Goal: Task Accomplishment & Management: Complete application form

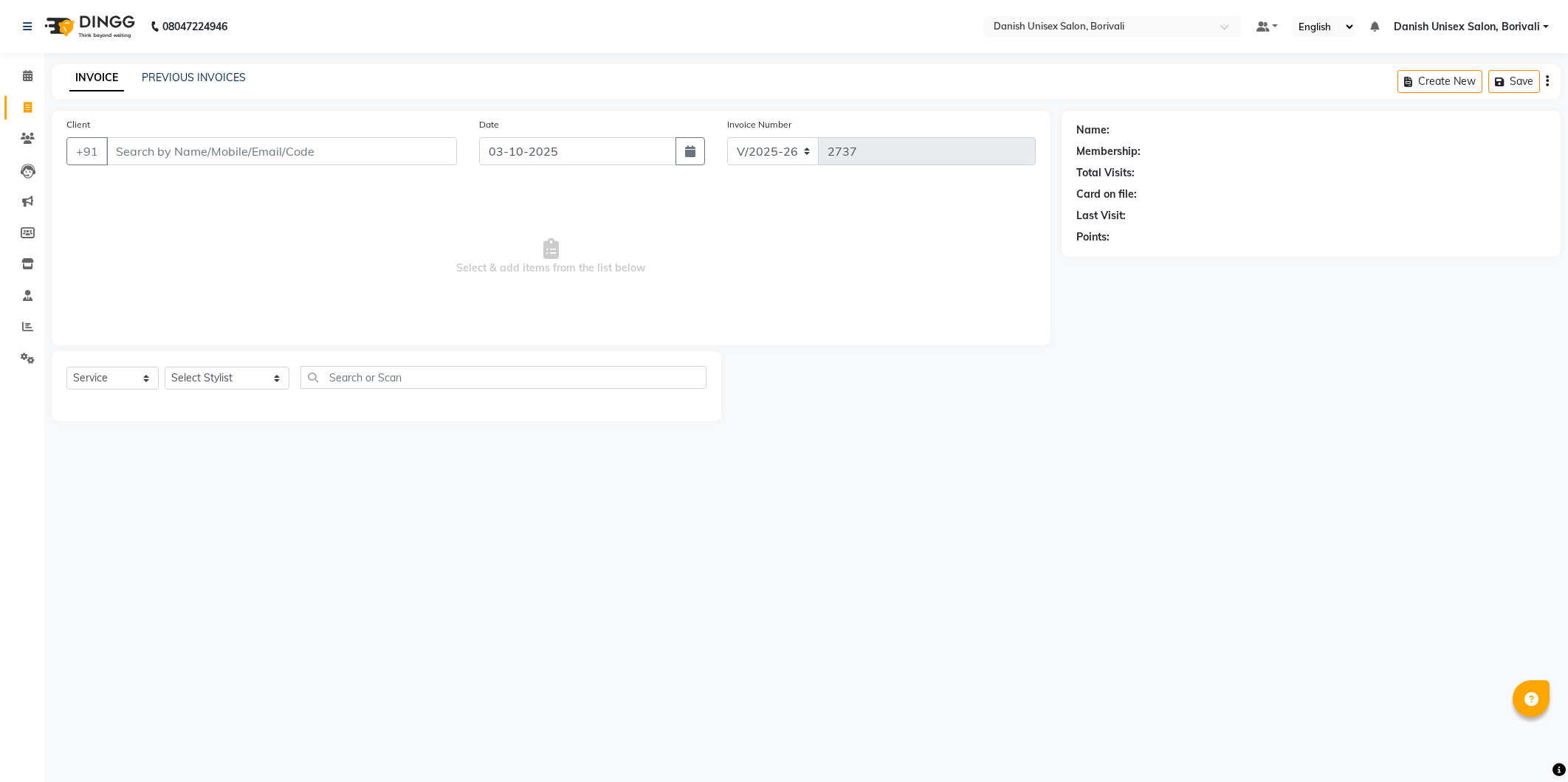
select select "7068"
select select "service"
click at [307, 151] on input "Client" at bounding box center [281, 151] width 350 height 28
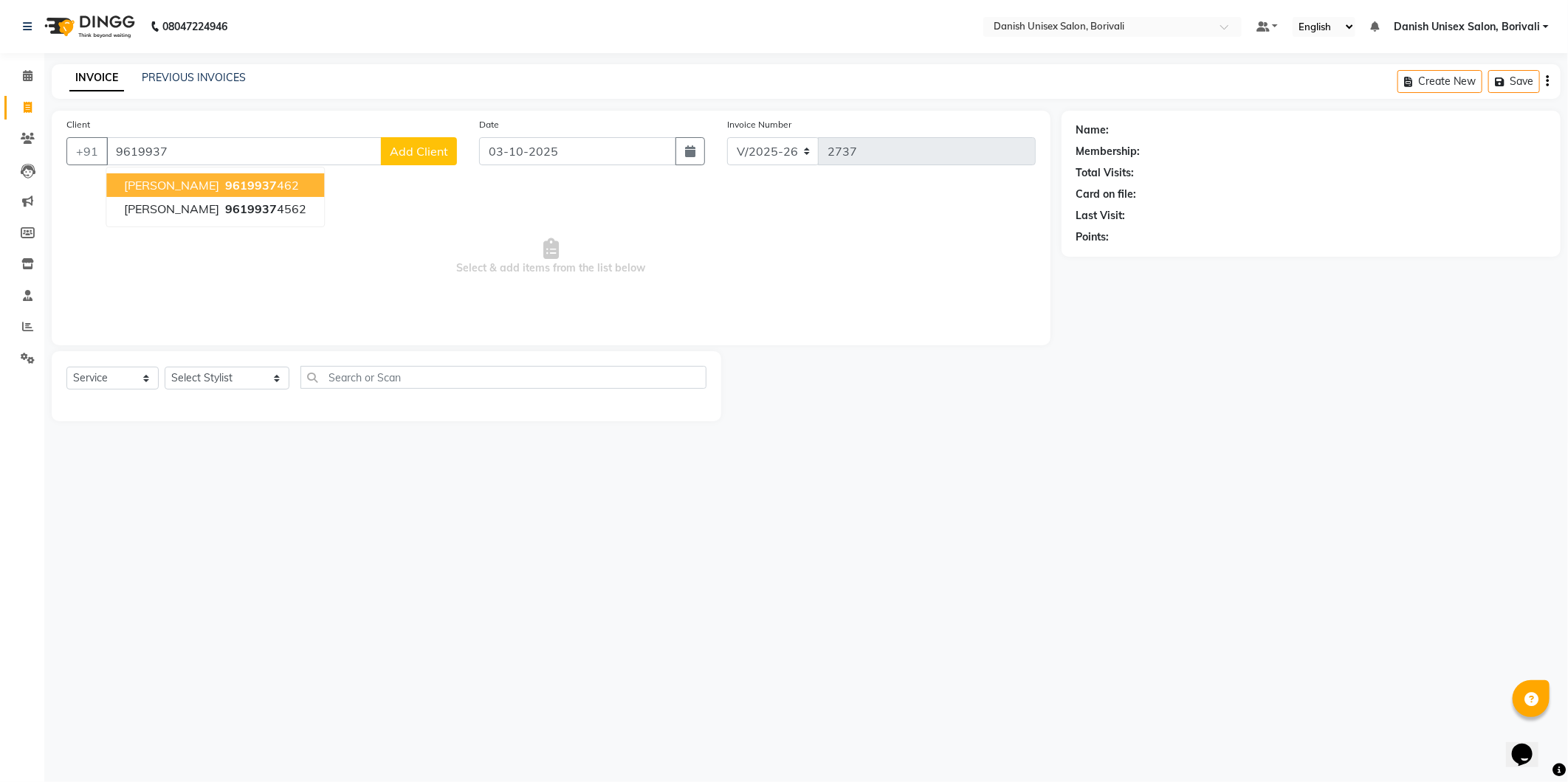
click at [201, 179] on button "[PERSON_NAME] MAne 9619937 462" at bounding box center [215, 185] width 217 height 23
type input "9619937462"
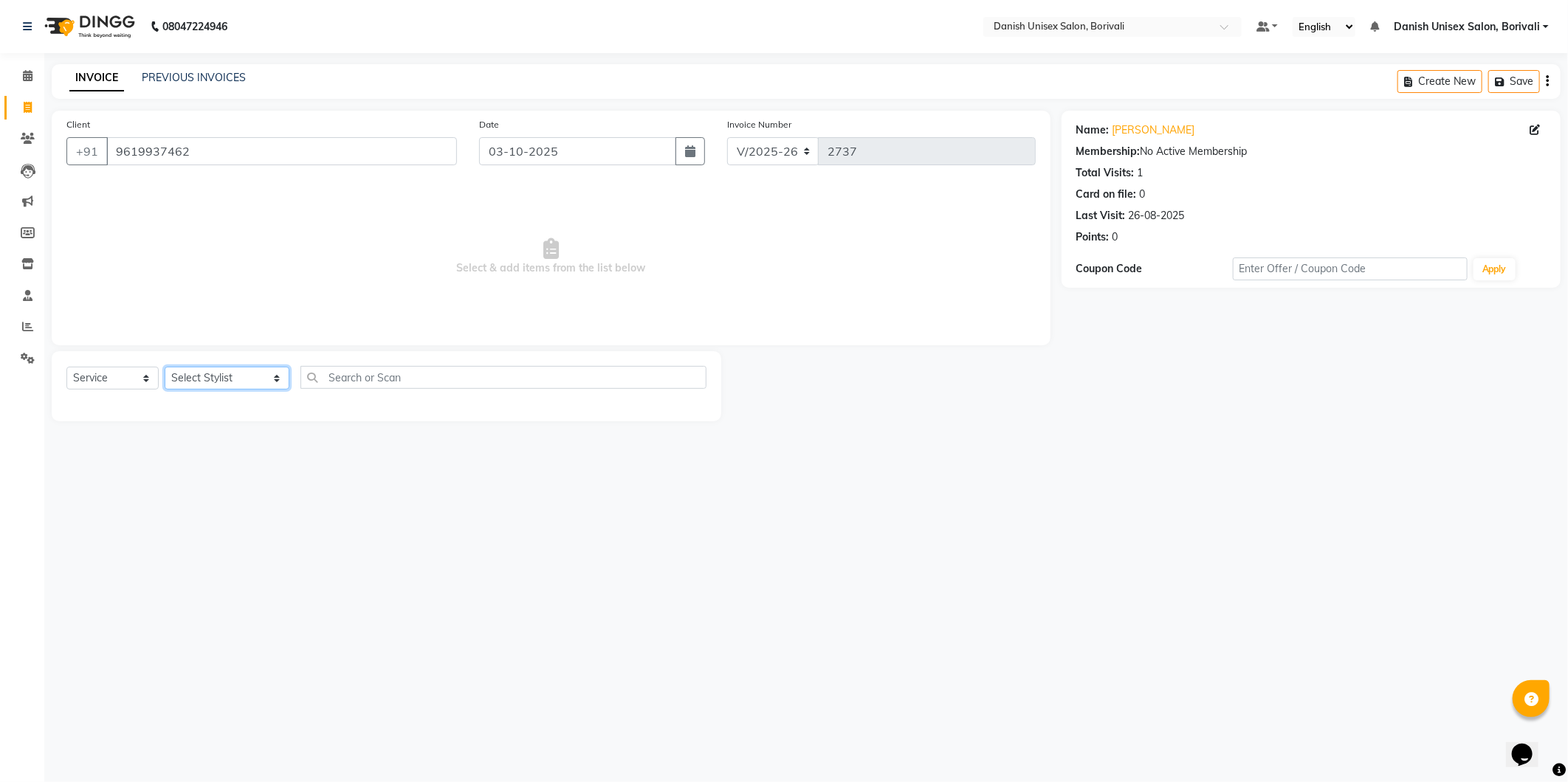
click at [261, 381] on select "Select Stylist [PERSON_NAME] Bheem [PERSON_NAME] Danish Unisex Salon, [PERSON_N…" at bounding box center [227, 377] width 125 height 23
select select "91975"
click at [165, 367] on select "Select Stylist [PERSON_NAME] Bheem [PERSON_NAME] Danish Unisex Salon, [PERSON_N…" at bounding box center [227, 377] width 125 height 23
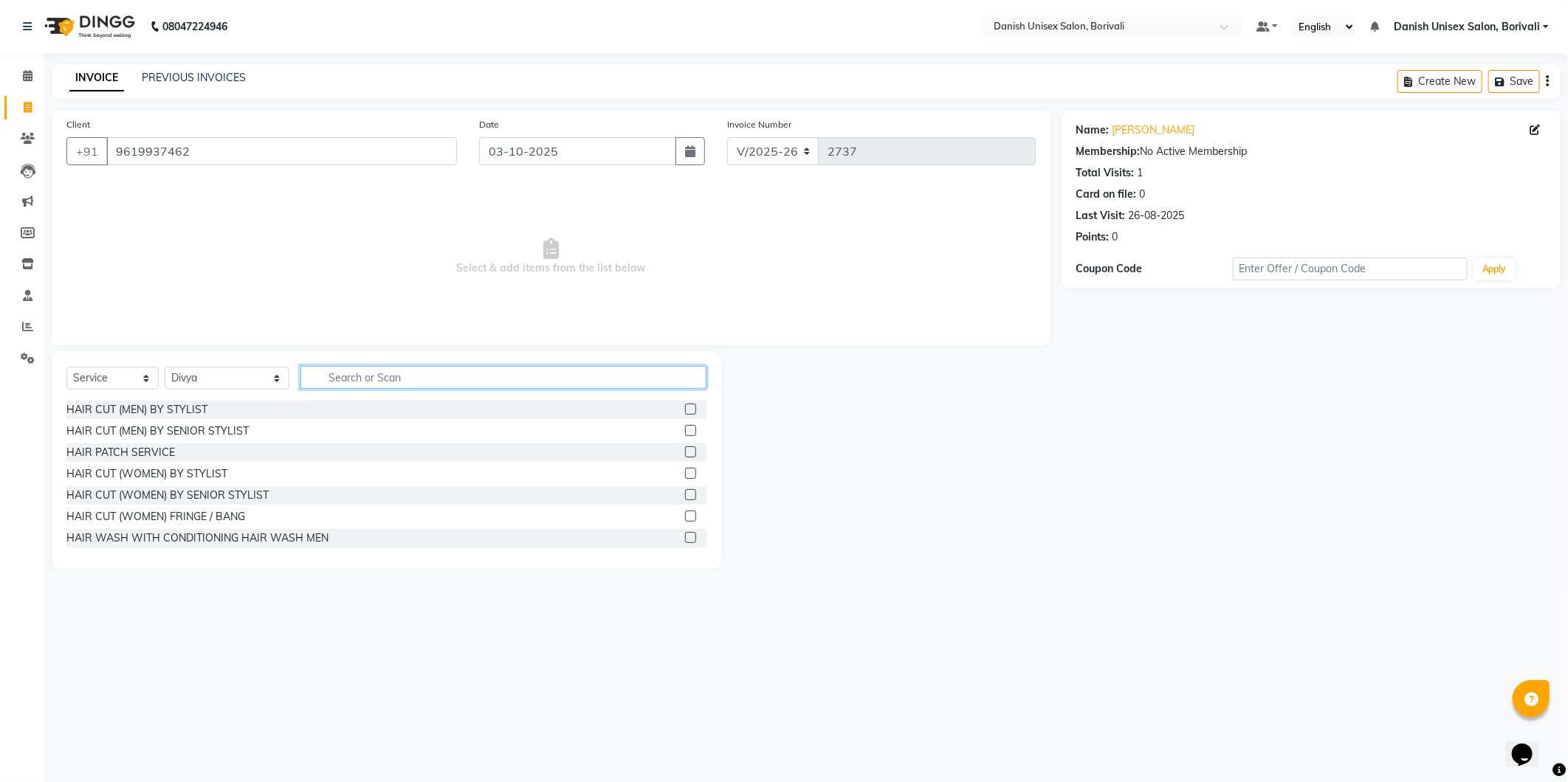
click at [327, 377] on input "text" at bounding box center [503, 377] width 406 height 23
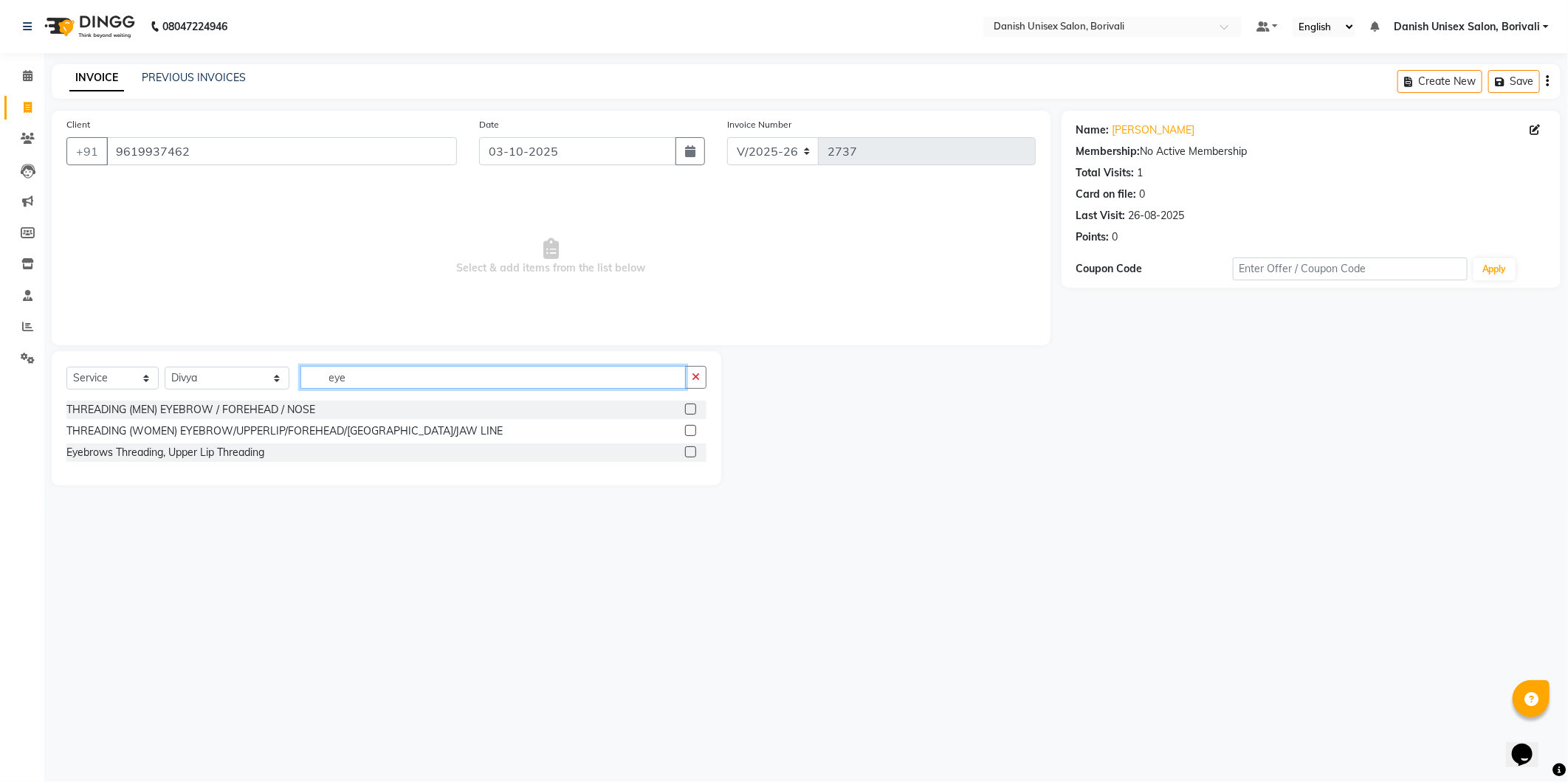
type input "eye"
click at [685, 429] on label at bounding box center [690, 430] width 11 height 11
click at [685, 429] on input "checkbox" at bounding box center [690, 431] width 9 height 9
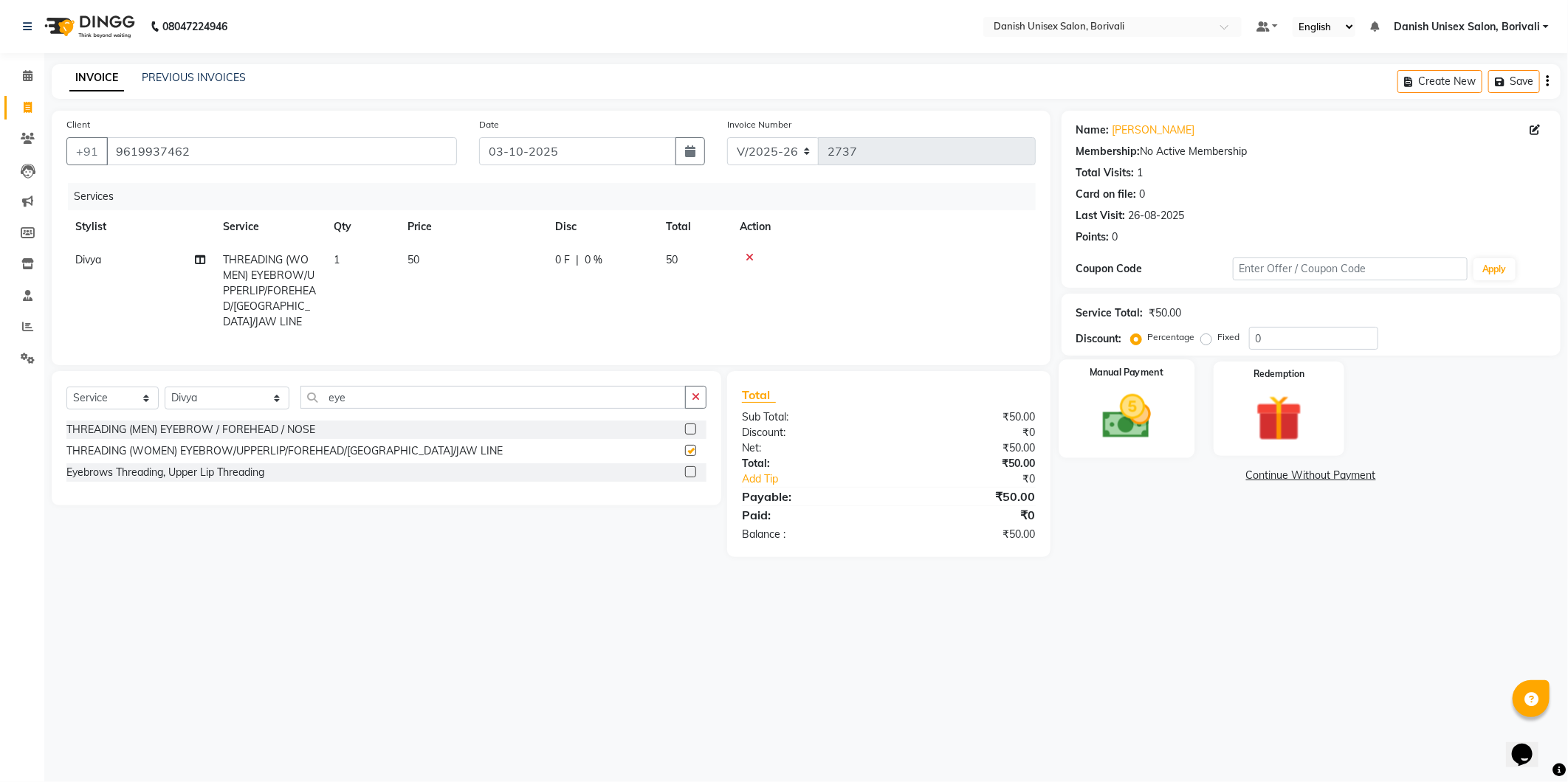
checkbox input "false"
click at [1172, 434] on div "Manual Payment" at bounding box center [1126, 408] width 136 height 98
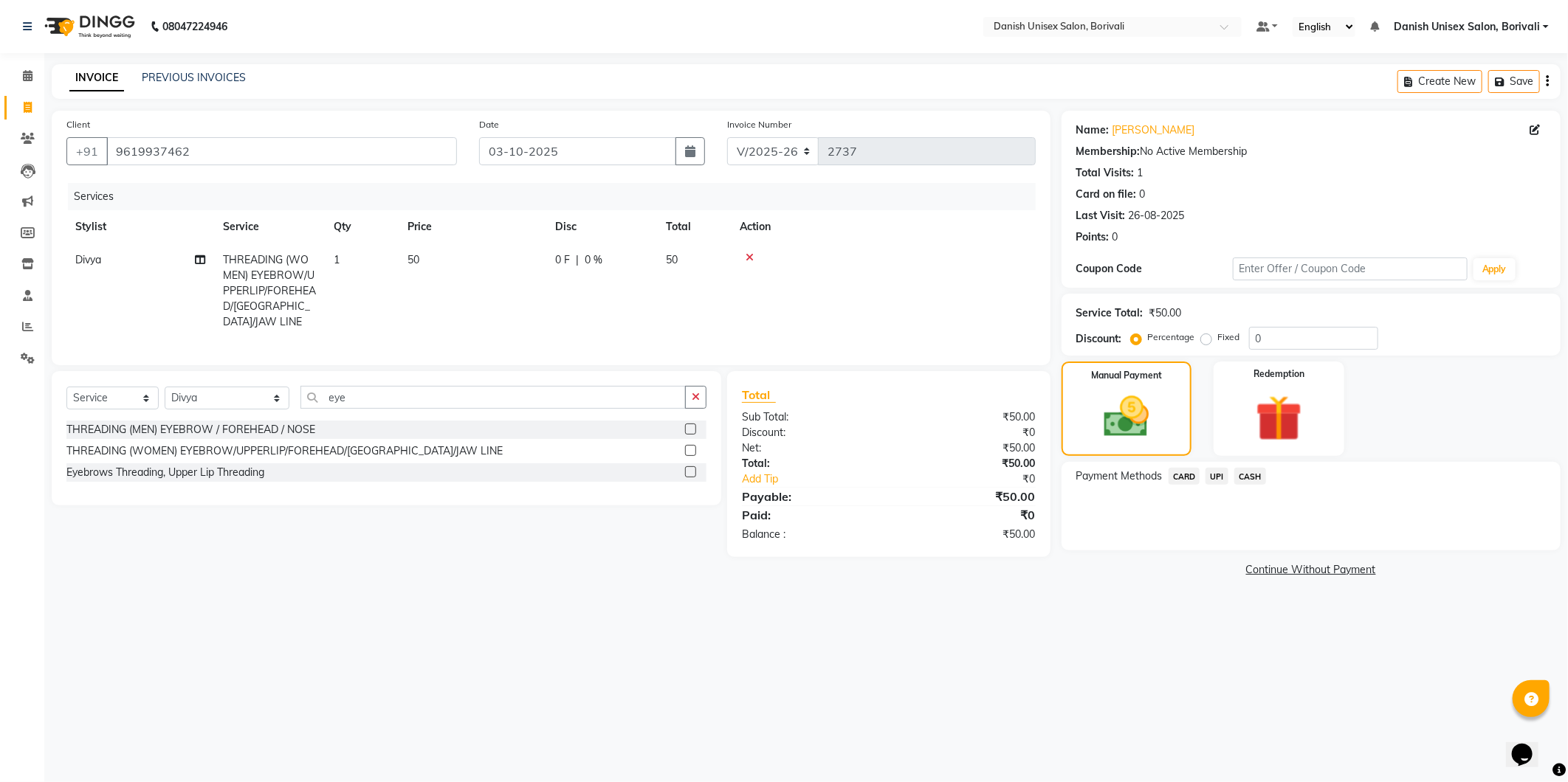
click at [1212, 482] on span "UPI" at bounding box center [1216, 477] width 23 height 17
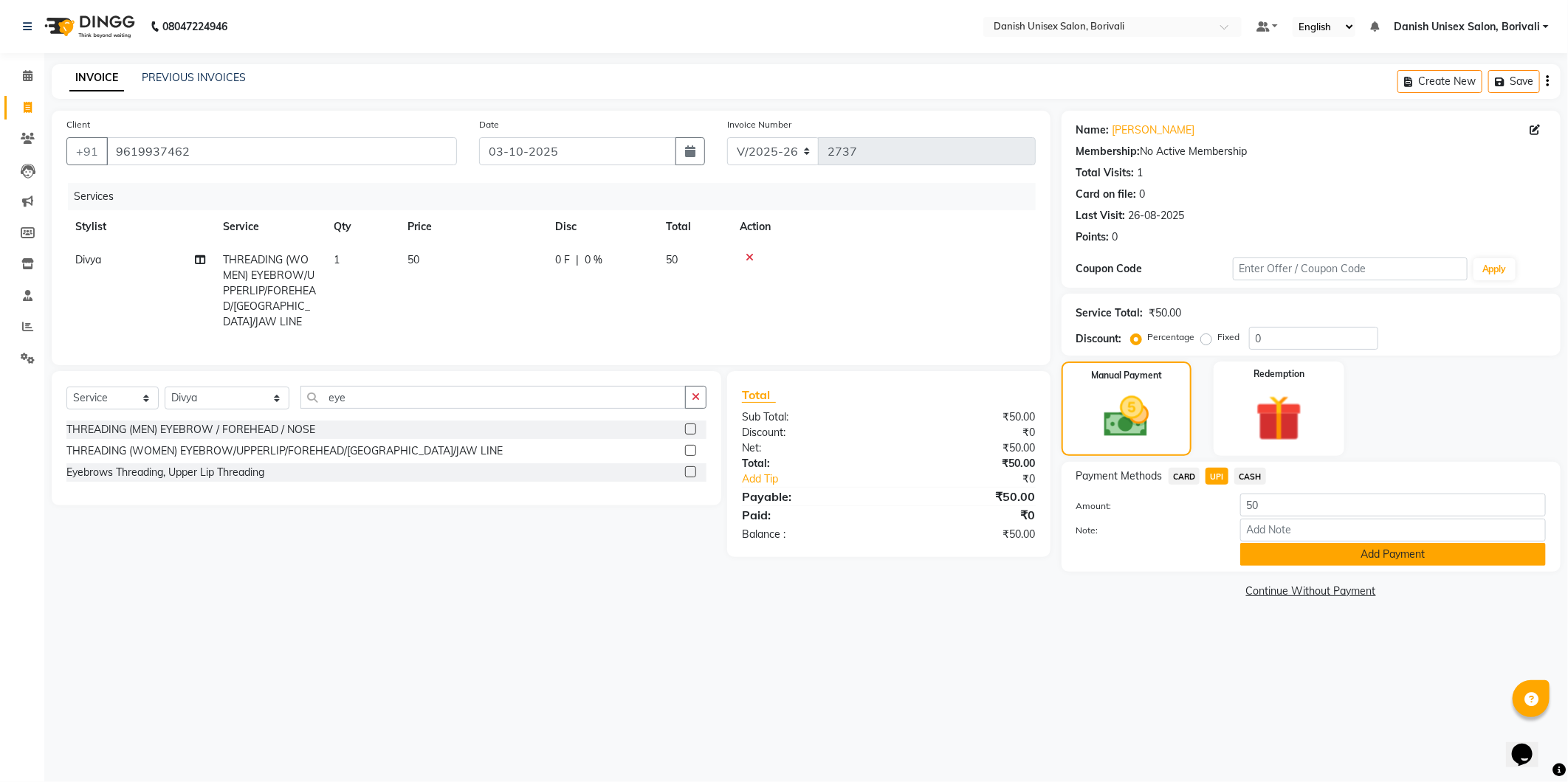
click at [1245, 554] on button "Add Payment" at bounding box center [1392, 554] width 305 height 23
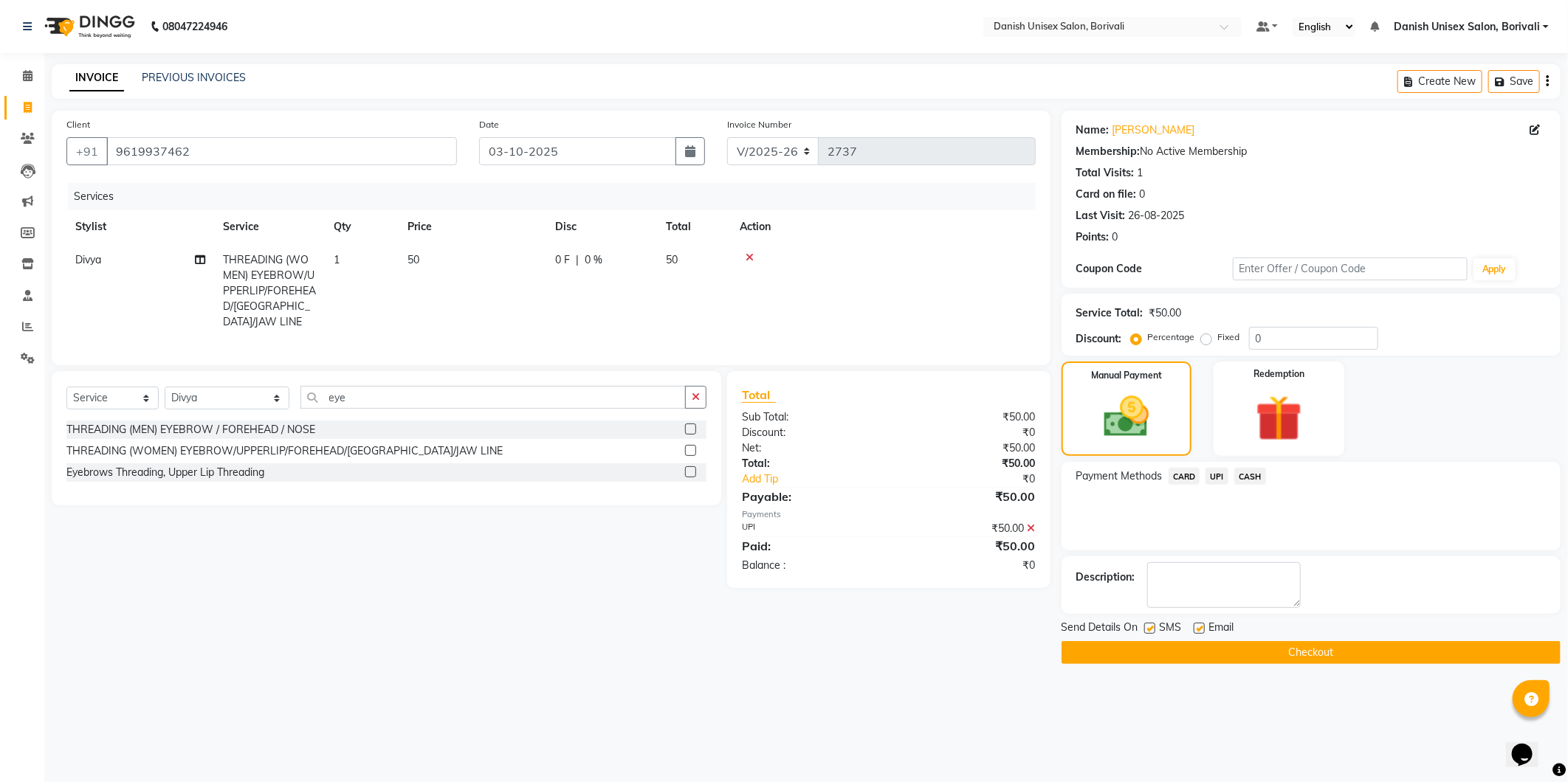
click at [1278, 645] on button "Checkout" at bounding box center [1311, 652] width 499 height 23
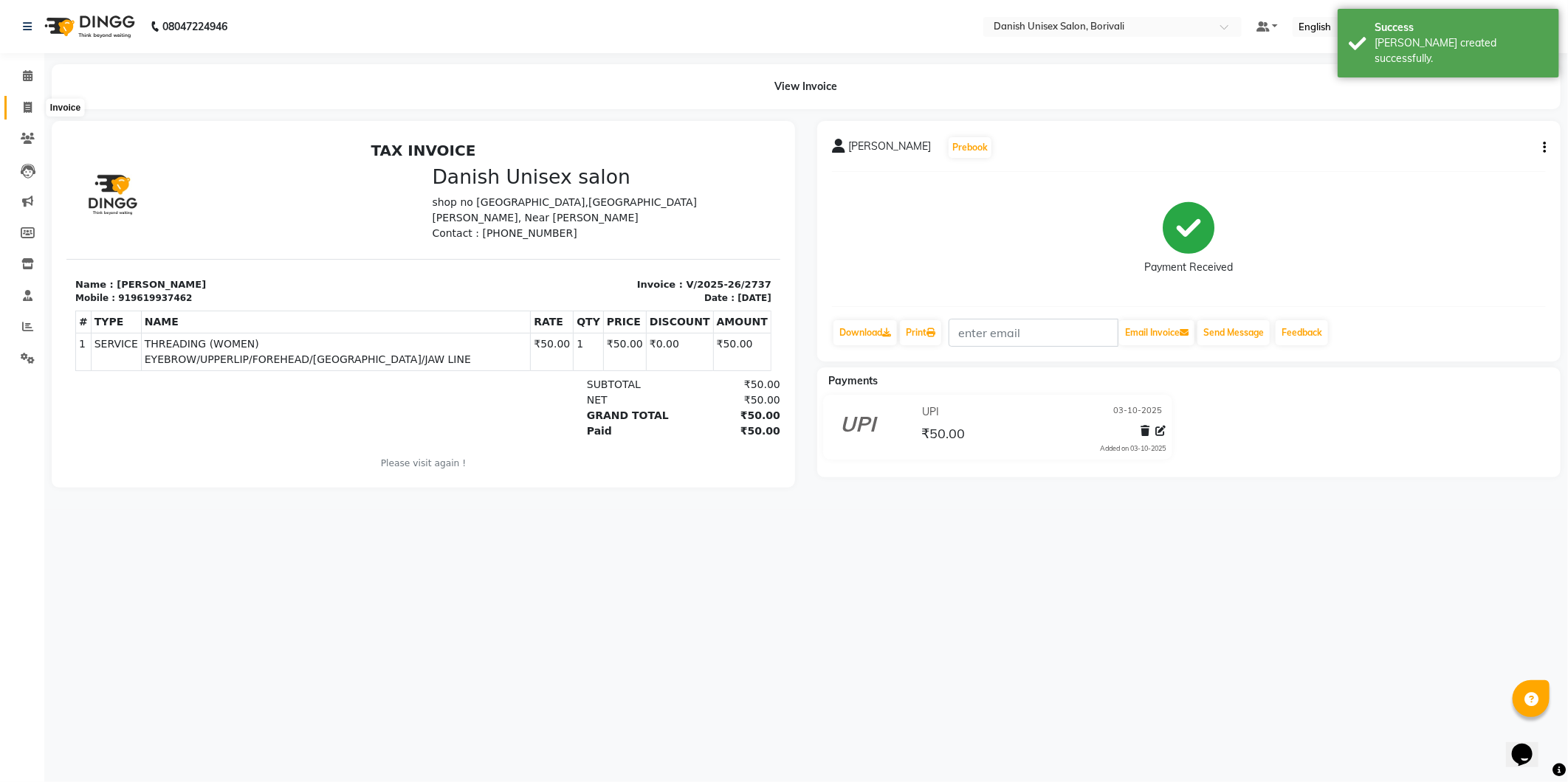
click at [19, 112] on span at bounding box center [27, 108] width 26 height 17
select select "service"
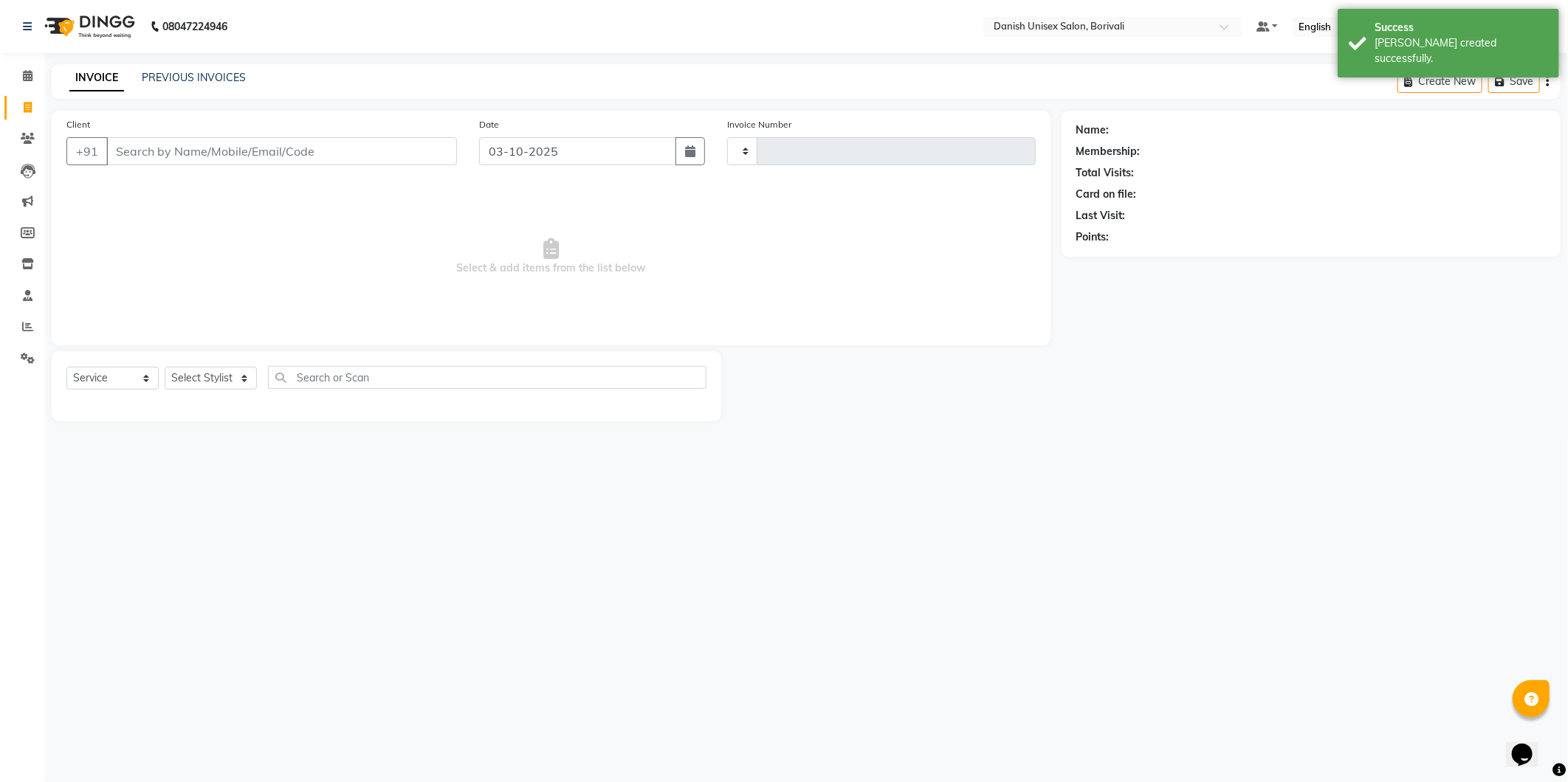
type input "2738"
select select "7068"
